Goal: Task Accomplishment & Management: Manage account settings

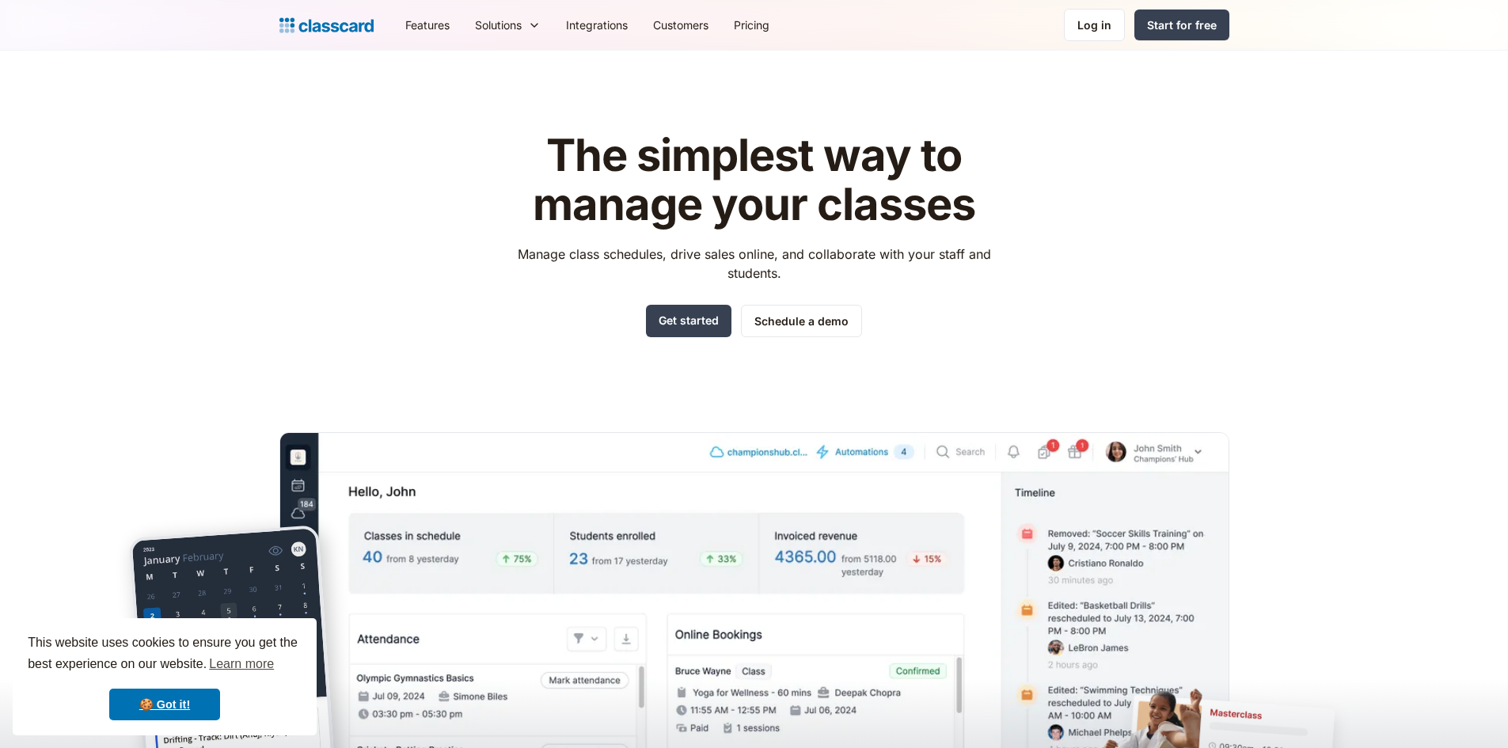
click at [1101, 41] on nav "Features Resources Blog The latest industry news, updates and info. Customer st…" at bounding box center [811, 25] width 837 height 36
click at [1101, 35] on link "Log in" at bounding box center [1094, 25] width 61 height 32
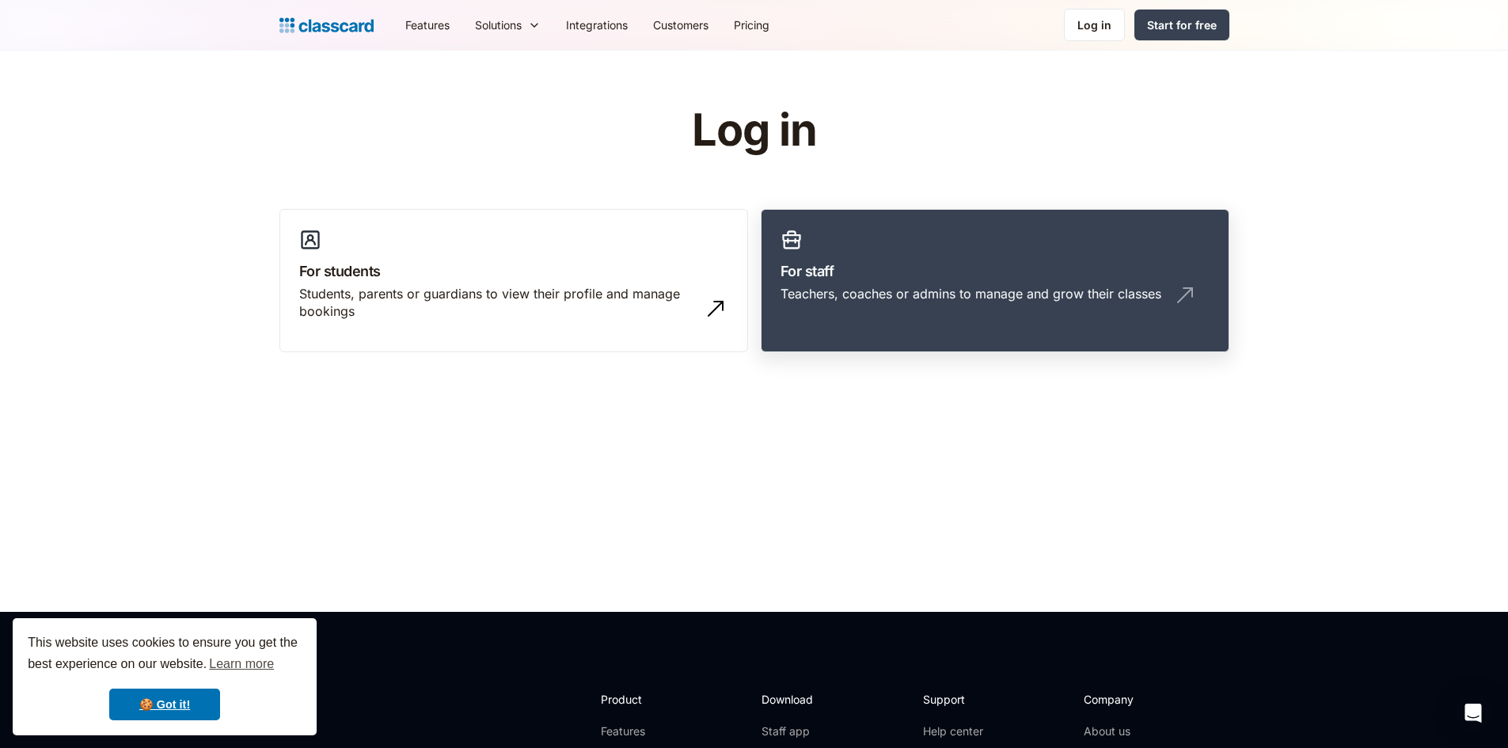
click at [793, 296] on div "Teachers, coaches or admins to manage and grow their classes" at bounding box center [970, 293] width 381 height 17
